Goal: Complete application form

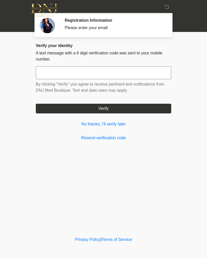
click at [81, 70] on input "text" at bounding box center [103, 72] width 135 height 13
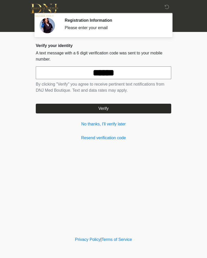
click at [140, 108] on button "Verify" at bounding box center [103, 109] width 135 height 10
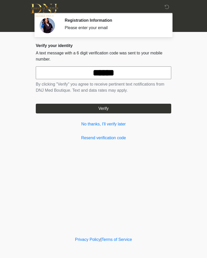
click at [148, 74] on input "******" at bounding box center [103, 72] width 135 height 13
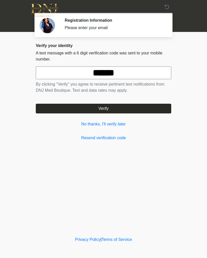
type input "******"
click at [146, 106] on button "Verify" at bounding box center [103, 109] width 135 height 10
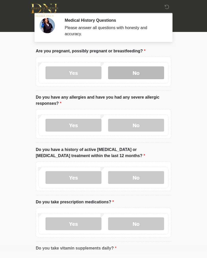
click at [151, 72] on label "No" at bounding box center [136, 72] width 56 height 13
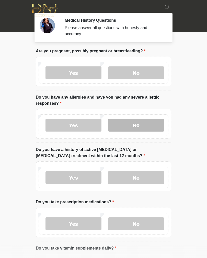
click at [151, 126] on label "No" at bounding box center [136, 125] width 56 height 13
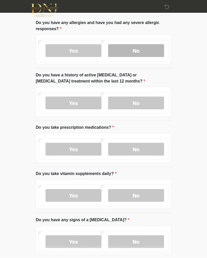
scroll to position [75, 0]
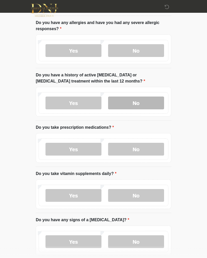
click at [146, 102] on label "No" at bounding box center [136, 103] width 56 height 13
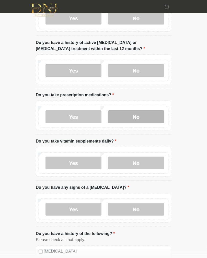
click at [152, 114] on label "No" at bounding box center [136, 117] width 56 height 13
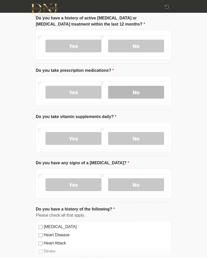
scroll to position [135, 0]
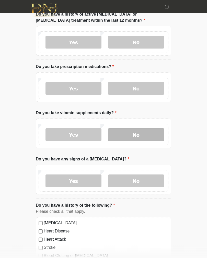
click at [151, 133] on label "No" at bounding box center [136, 135] width 56 height 13
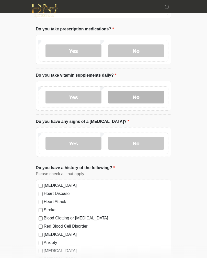
scroll to position [174, 0]
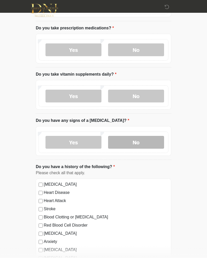
click at [155, 141] on label "No" at bounding box center [136, 142] width 56 height 13
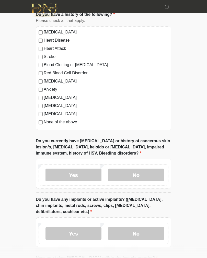
scroll to position [326, 0]
click at [146, 172] on label "No" at bounding box center [136, 175] width 56 height 13
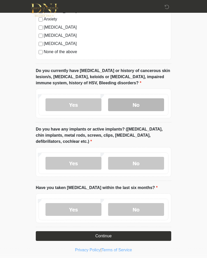
scroll to position [398, 0]
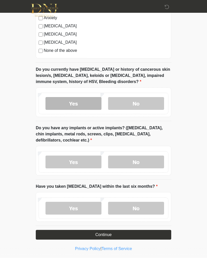
click at [93, 103] on label "Yes" at bounding box center [73, 103] width 56 height 13
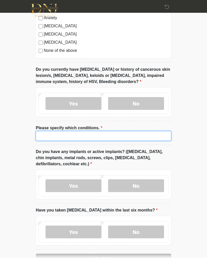
click at [122, 134] on input "Please specify which conditions." at bounding box center [103, 136] width 135 height 10
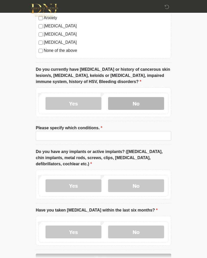
click at [148, 103] on label "No" at bounding box center [136, 103] width 56 height 13
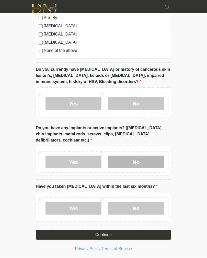
click at [152, 161] on label "No" at bounding box center [136, 162] width 56 height 13
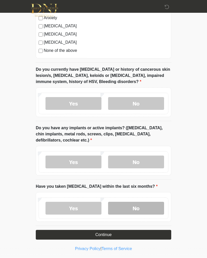
click at [146, 206] on label "No" at bounding box center [136, 208] width 56 height 13
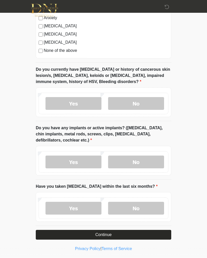
click at [121, 234] on button "Continue" at bounding box center [103, 235] width 135 height 10
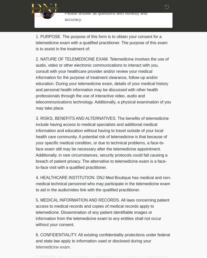
scroll to position [0, 0]
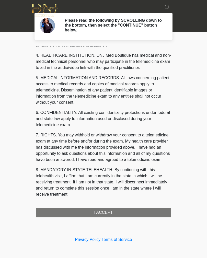
click at [137, 211] on button "I ACCEPT" at bounding box center [103, 213] width 135 height 10
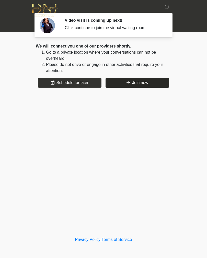
click at [151, 81] on button "Join now" at bounding box center [138, 83] width 64 height 10
